Goal: Task Accomplishment & Management: Use online tool/utility

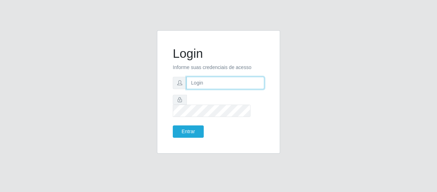
click at [232, 88] on input "text" at bounding box center [225, 83] width 78 height 12
type input "[EMAIL_ADDRESS][DOMAIN_NAME]"
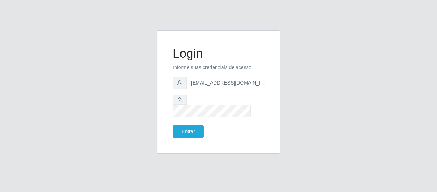
drag, startPoint x: 202, startPoint y: 98, endPoint x: 203, endPoint y: 95, distance: 3.6
click at [203, 95] on form "Login Informe suas credenciais de acesso [EMAIL_ADDRESS][DOMAIN_NAME] Entrar" at bounding box center [218, 91] width 91 height 91
click at [191, 125] on button "Entrar" at bounding box center [188, 131] width 31 height 12
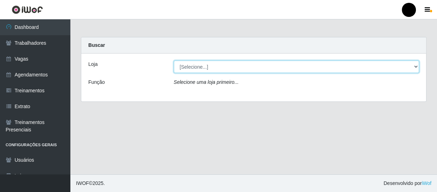
click at [416, 67] on select "[Selecione...] SuperFácil Atacado - Emaús SuperFácil Atacado - Rodoviária Super…" at bounding box center [296, 66] width 245 height 12
select select "408"
click at [174, 60] on select "[Selecione...] SuperFácil Atacado - Emaús SuperFácil Atacado - Rodoviária Super…" at bounding box center [296, 66] width 245 height 12
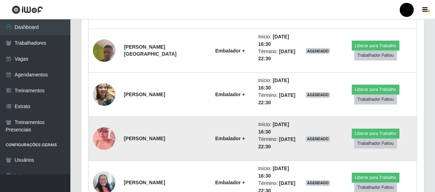
scroll to position [607, 0]
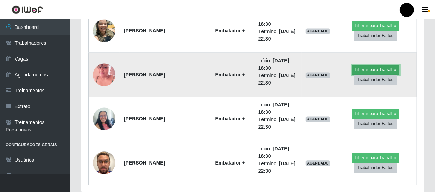
click at [366, 70] on button "Liberar para Trabalho" at bounding box center [375, 70] width 47 height 10
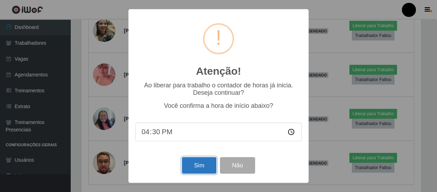
click at [203, 165] on button "Sim" at bounding box center [199, 165] width 34 height 17
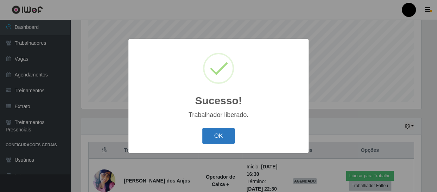
click at [213, 130] on button "OK" at bounding box center [218, 136] width 33 height 17
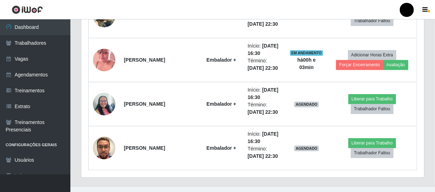
scroll to position [633, 0]
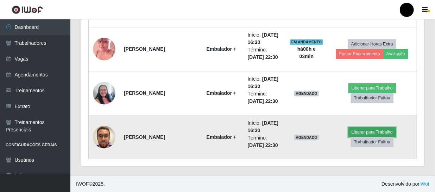
click at [377, 134] on button "Liberar para Trabalho" at bounding box center [371, 132] width 47 height 10
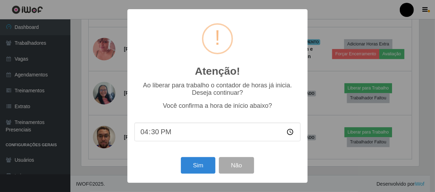
scroll to position [146, 339]
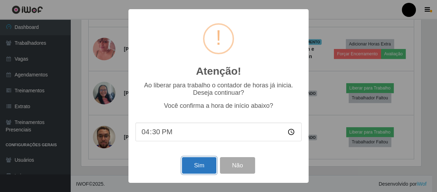
click at [216, 167] on button "Sim" at bounding box center [199, 165] width 34 height 17
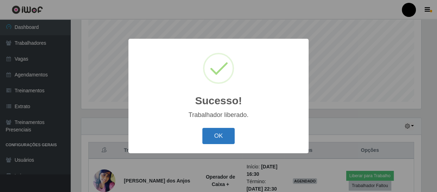
click at [227, 136] on button "OK" at bounding box center [218, 136] width 33 height 17
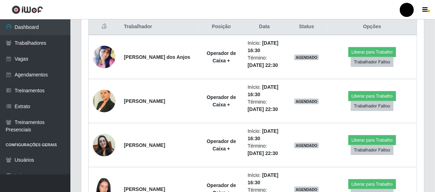
scroll to position [278, 0]
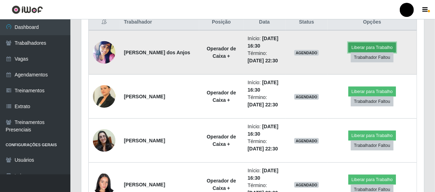
click at [378, 49] on button "Liberar para Trabalho" at bounding box center [371, 48] width 47 height 10
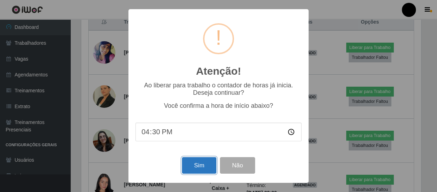
click at [198, 168] on button "Sim" at bounding box center [199, 165] width 34 height 17
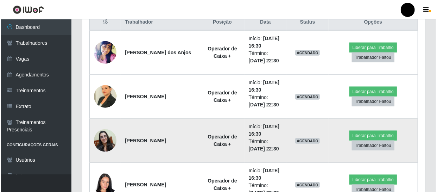
scroll to position [0, 0]
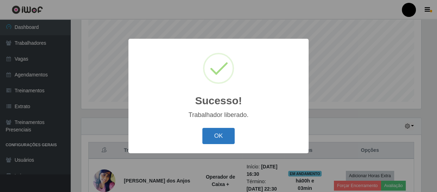
click at [212, 140] on button "OK" at bounding box center [218, 136] width 33 height 17
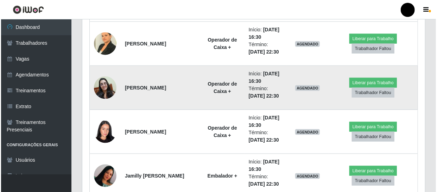
scroll to position [341, 0]
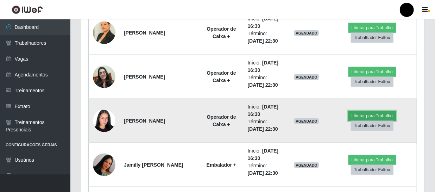
click at [361, 116] on button "Liberar para Trabalho" at bounding box center [371, 116] width 47 height 10
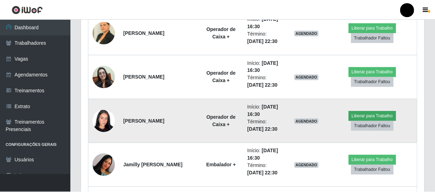
scroll to position [146, 339]
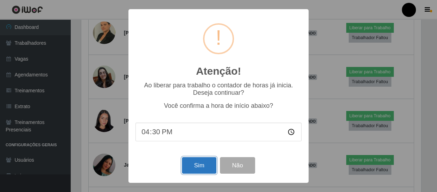
click at [204, 168] on button "Sim" at bounding box center [199, 165] width 34 height 17
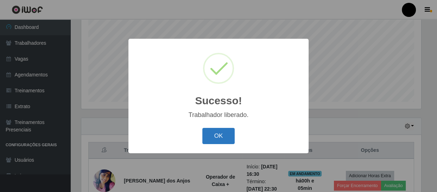
click at [209, 133] on button "OK" at bounding box center [218, 136] width 33 height 17
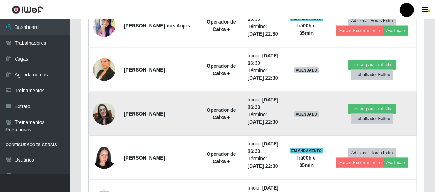
scroll to position [309, 0]
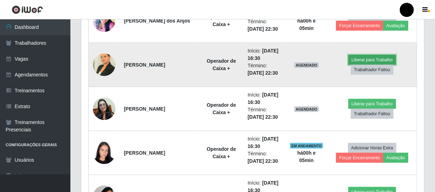
click at [356, 60] on button "Liberar para Trabalho" at bounding box center [371, 60] width 47 height 10
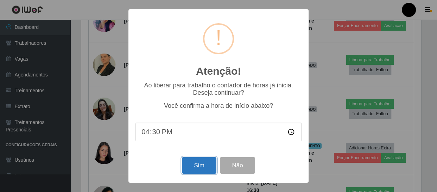
click at [188, 162] on button "Sim" at bounding box center [199, 165] width 34 height 17
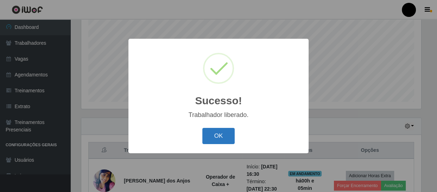
click at [215, 134] on button "OK" at bounding box center [218, 136] width 33 height 17
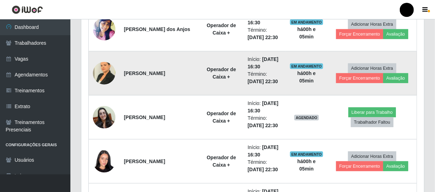
scroll to position [309, 0]
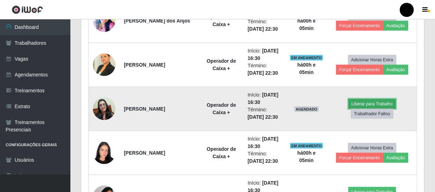
click at [372, 102] on button "Liberar para Trabalho" at bounding box center [371, 104] width 47 height 10
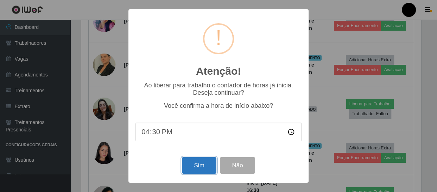
click at [191, 167] on button "Sim" at bounding box center [199, 165] width 34 height 17
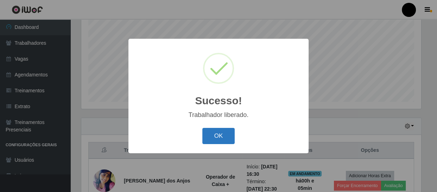
click at [216, 132] on button "OK" at bounding box center [218, 136] width 33 height 17
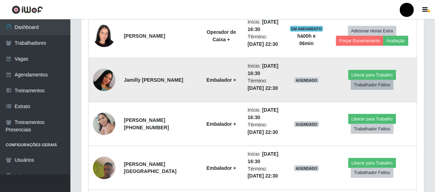
scroll to position [437, 0]
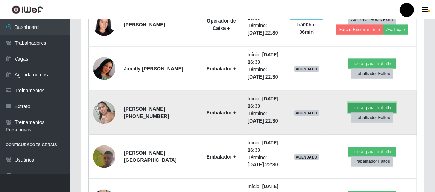
click at [373, 108] on button "Liberar para Trabalho" at bounding box center [371, 108] width 47 height 10
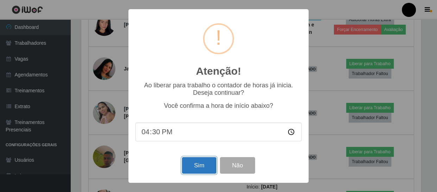
click at [207, 167] on button "Sim" at bounding box center [199, 165] width 34 height 17
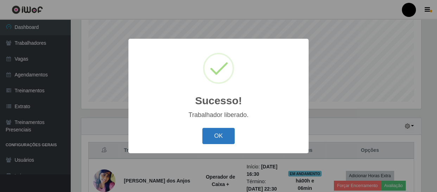
click at [224, 137] on button "OK" at bounding box center [218, 136] width 33 height 17
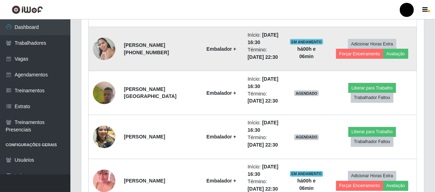
scroll to position [501, 0]
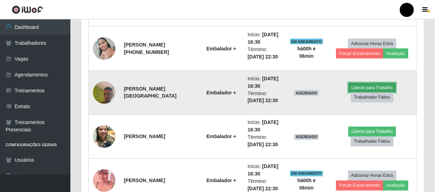
click at [362, 88] on button "Liberar para Trabalho" at bounding box center [371, 88] width 47 height 10
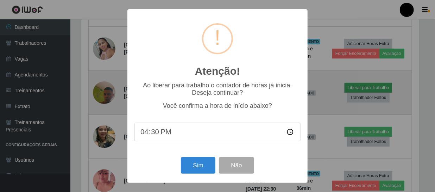
scroll to position [146, 339]
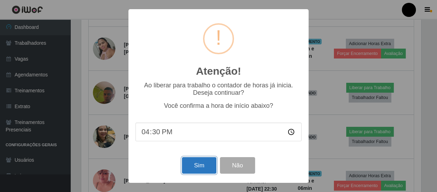
click at [208, 165] on button "Sim" at bounding box center [199, 165] width 34 height 17
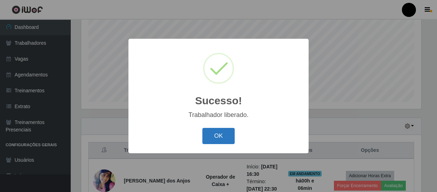
click at [223, 136] on button "OK" at bounding box center [218, 136] width 33 height 17
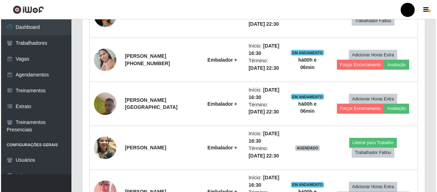
scroll to position [501, 0]
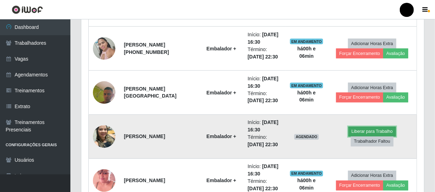
click at [352, 128] on button "Liberar para Trabalho" at bounding box center [371, 132] width 47 height 10
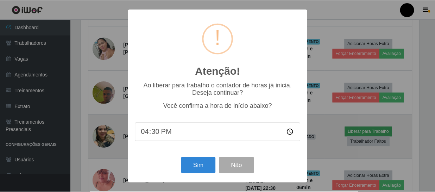
scroll to position [146, 339]
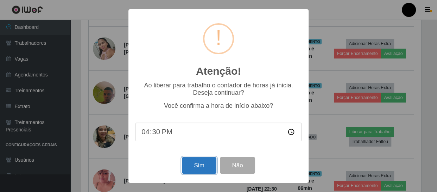
click at [204, 163] on button "Sim" at bounding box center [199, 165] width 34 height 17
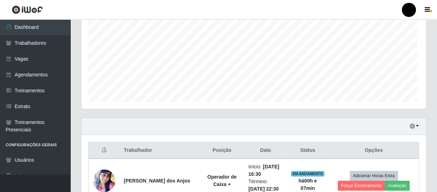
scroll to position [351506, 351312]
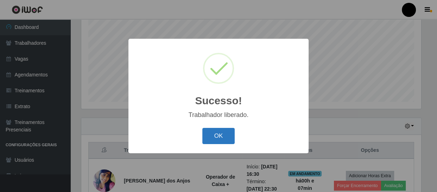
drag, startPoint x: 220, startPoint y: 136, endPoint x: 213, endPoint y: 140, distance: 7.4
click at [219, 136] on button "OK" at bounding box center [218, 136] width 33 height 17
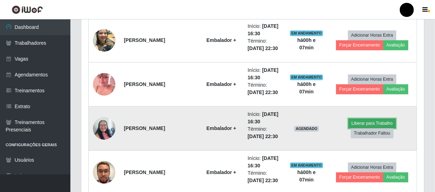
click at [362, 124] on button "Liberar para Trabalho" at bounding box center [371, 124] width 47 height 10
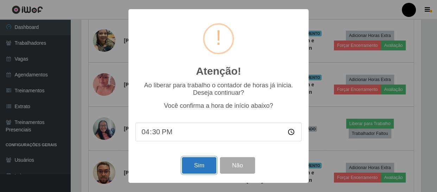
click at [199, 166] on button "Sim" at bounding box center [199, 165] width 34 height 17
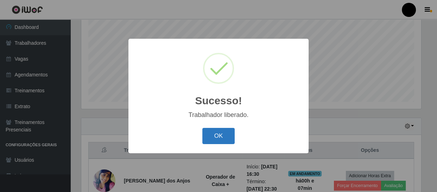
click at [224, 140] on button "OK" at bounding box center [218, 136] width 33 height 17
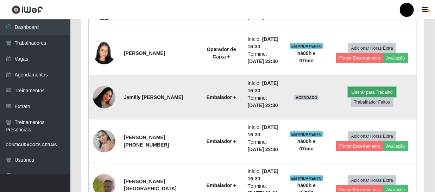
click at [376, 93] on button "Liberar para Trabalho" at bounding box center [371, 92] width 47 height 10
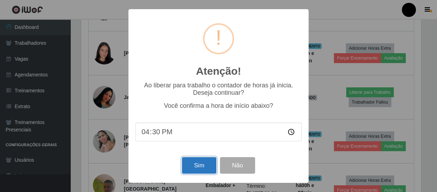
click at [190, 166] on button "Sim" at bounding box center [199, 165] width 34 height 17
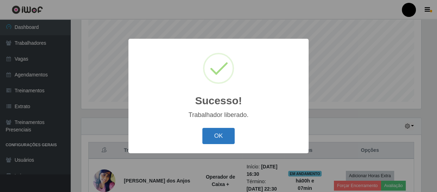
click at [219, 135] on button "OK" at bounding box center [218, 136] width 33 height 17
